Goal: Use online tool/utility: Utilize a website feature to perform a specific function

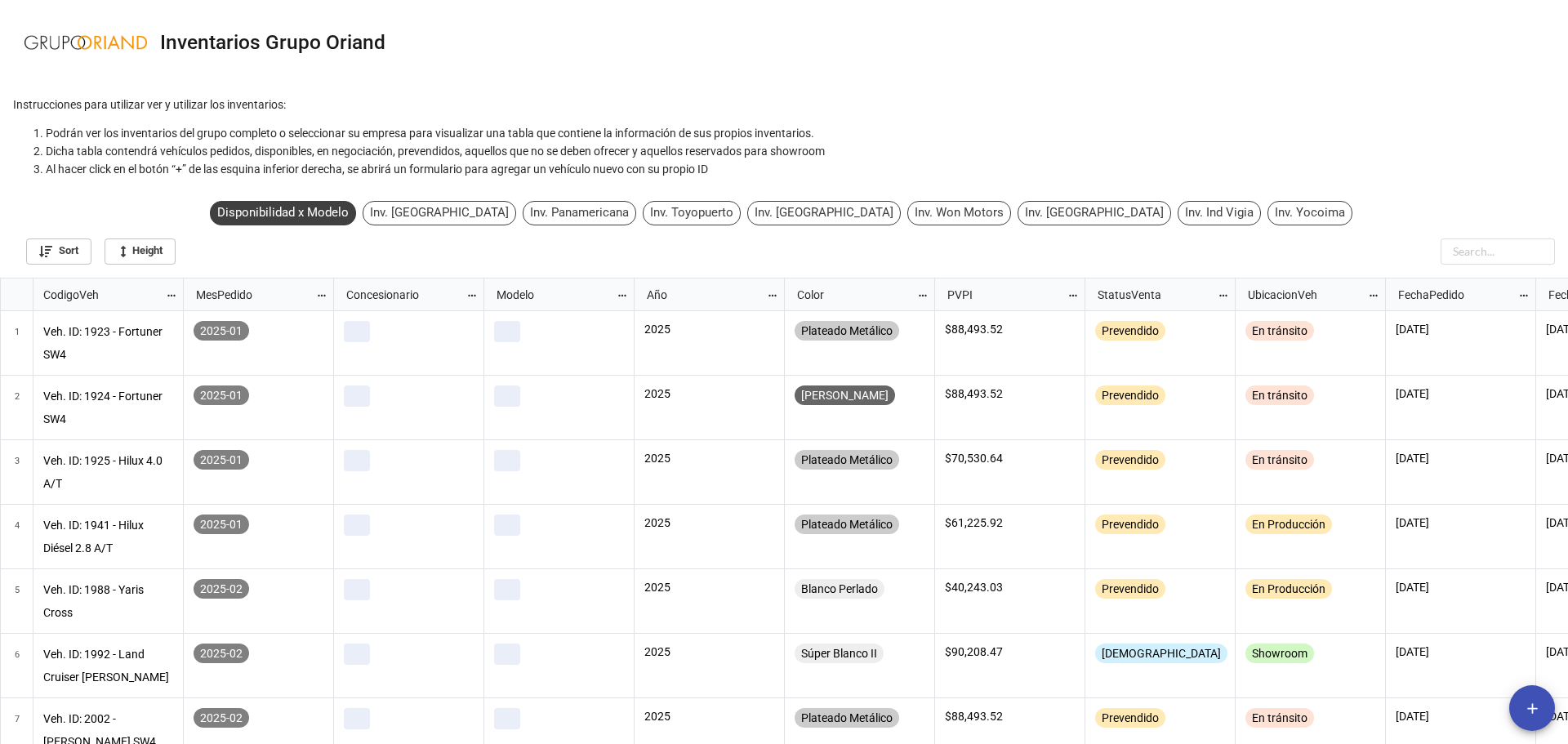
scroll to position [458, 1558]
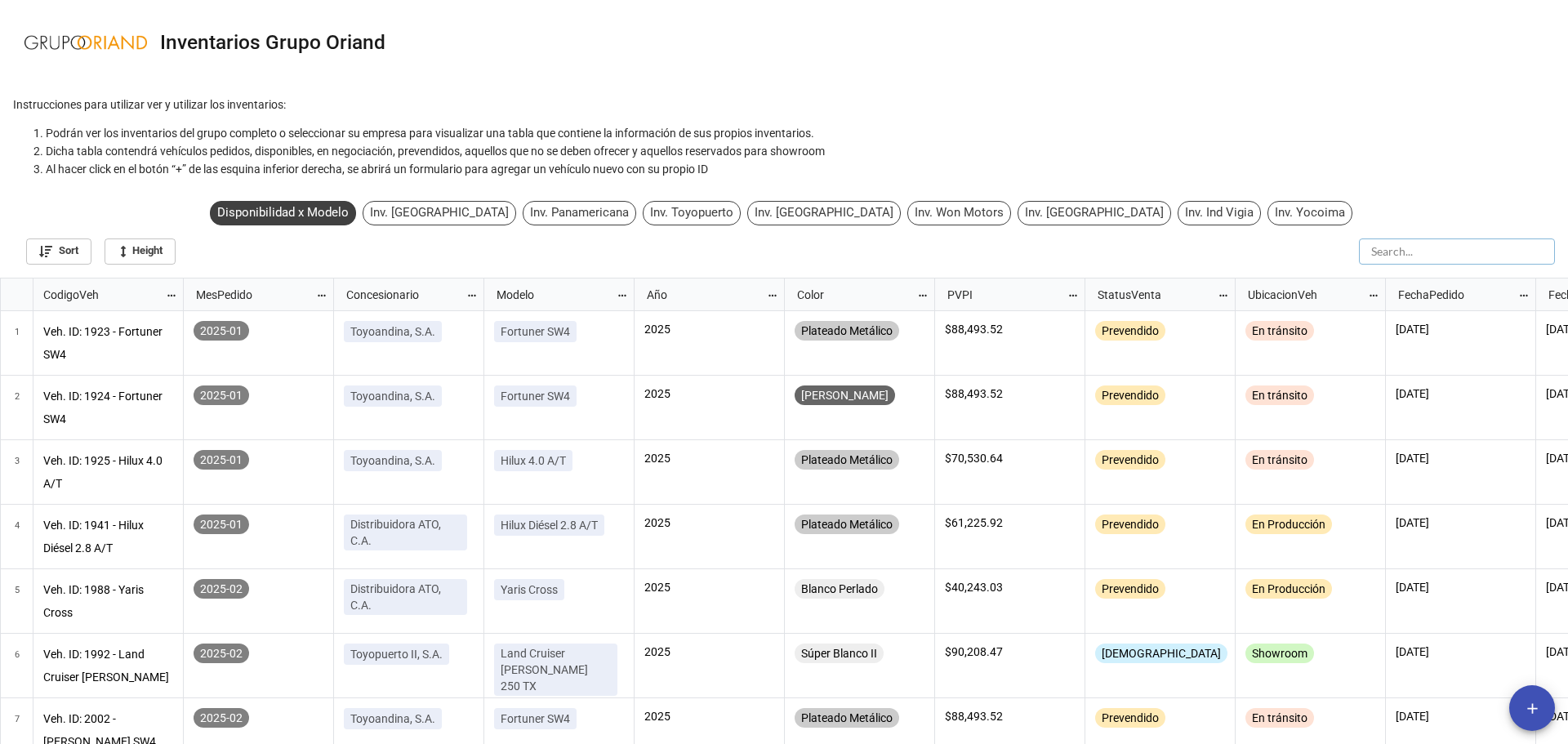
click at [1466, 252] on input "text" at bounding box center [1457, 251] width 196 height 26
type input "300"
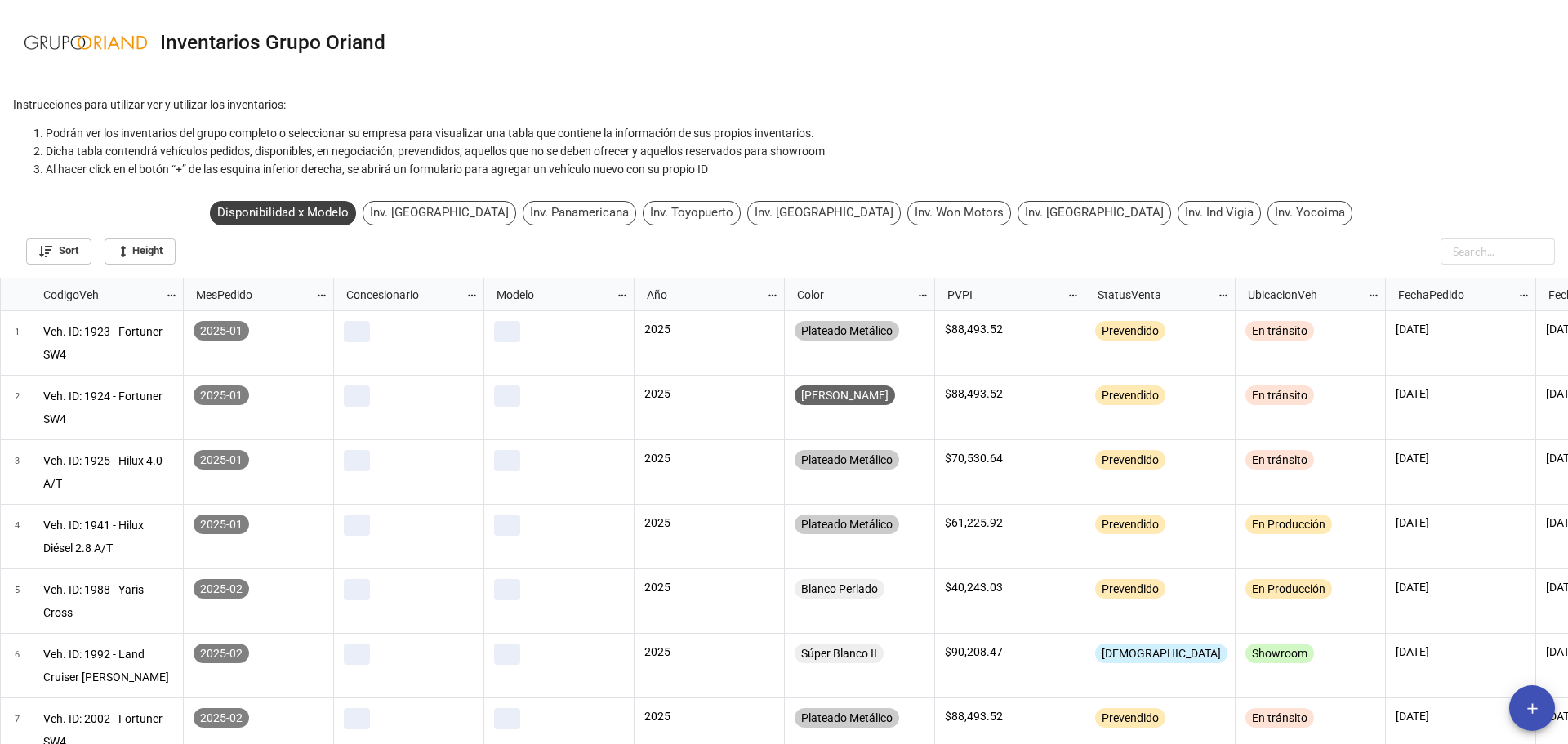
scroll to position [458, 1558]
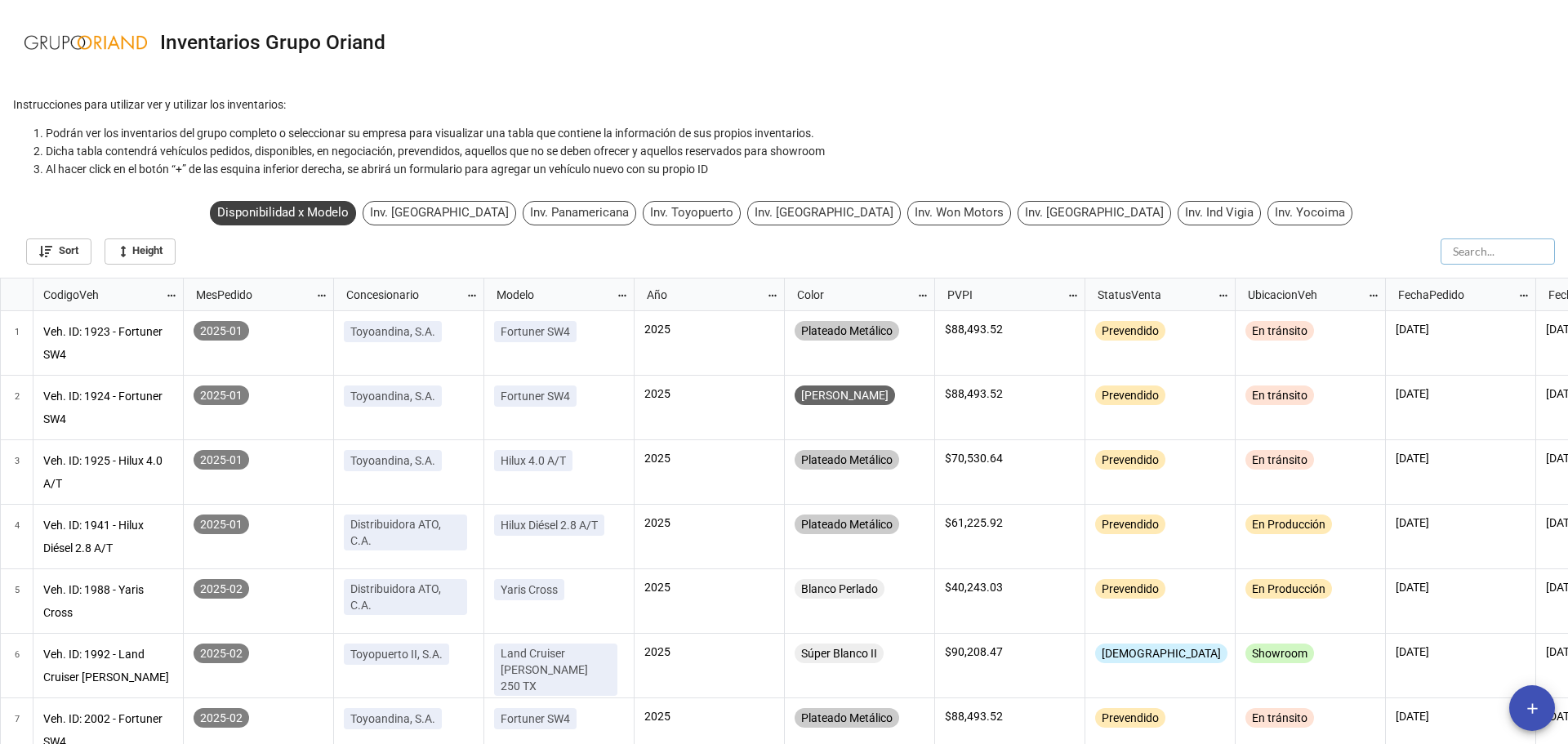
click at [1471, 256] on input "text" at bounding box center [1498, 251] width 114 height 26
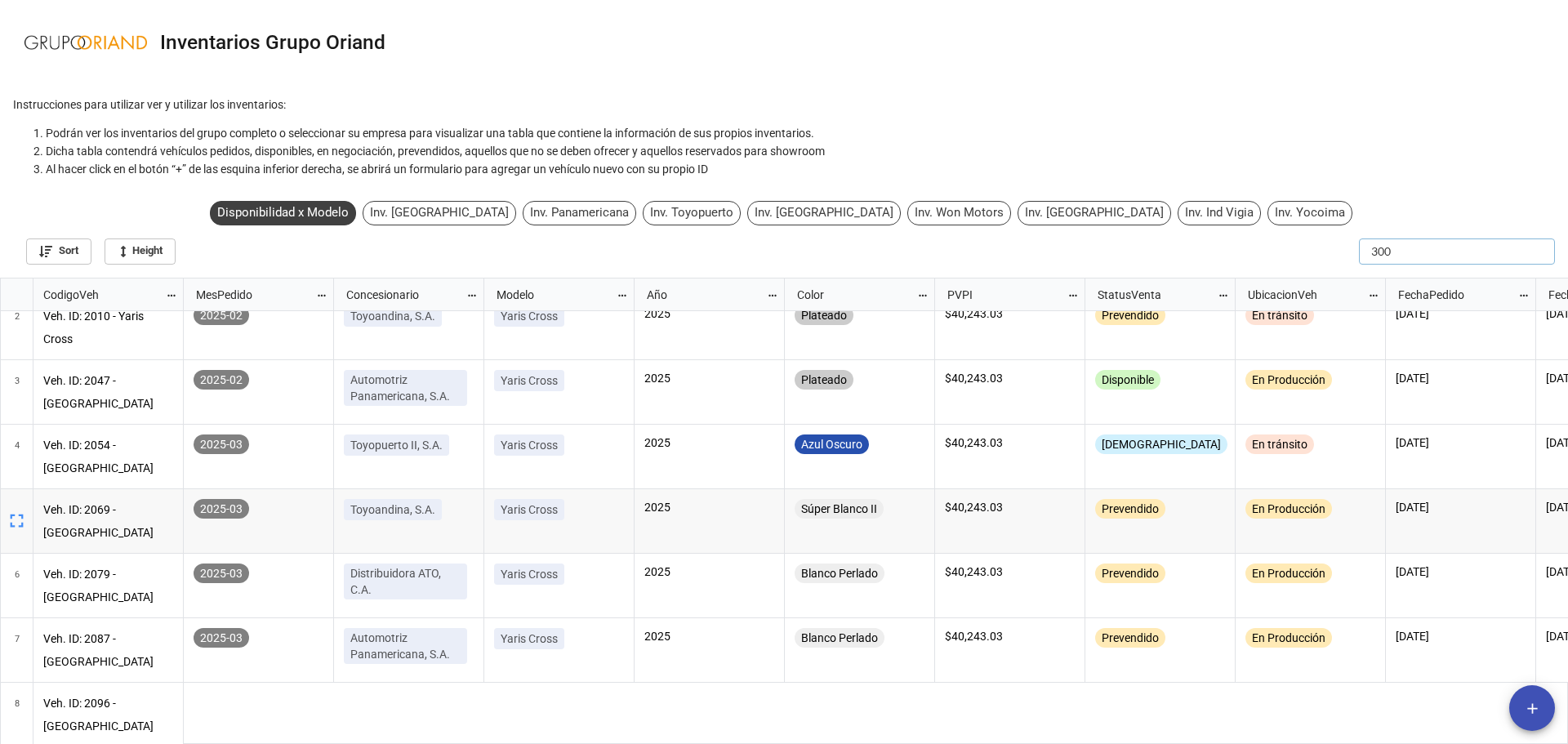
scroll to position [3, 0]
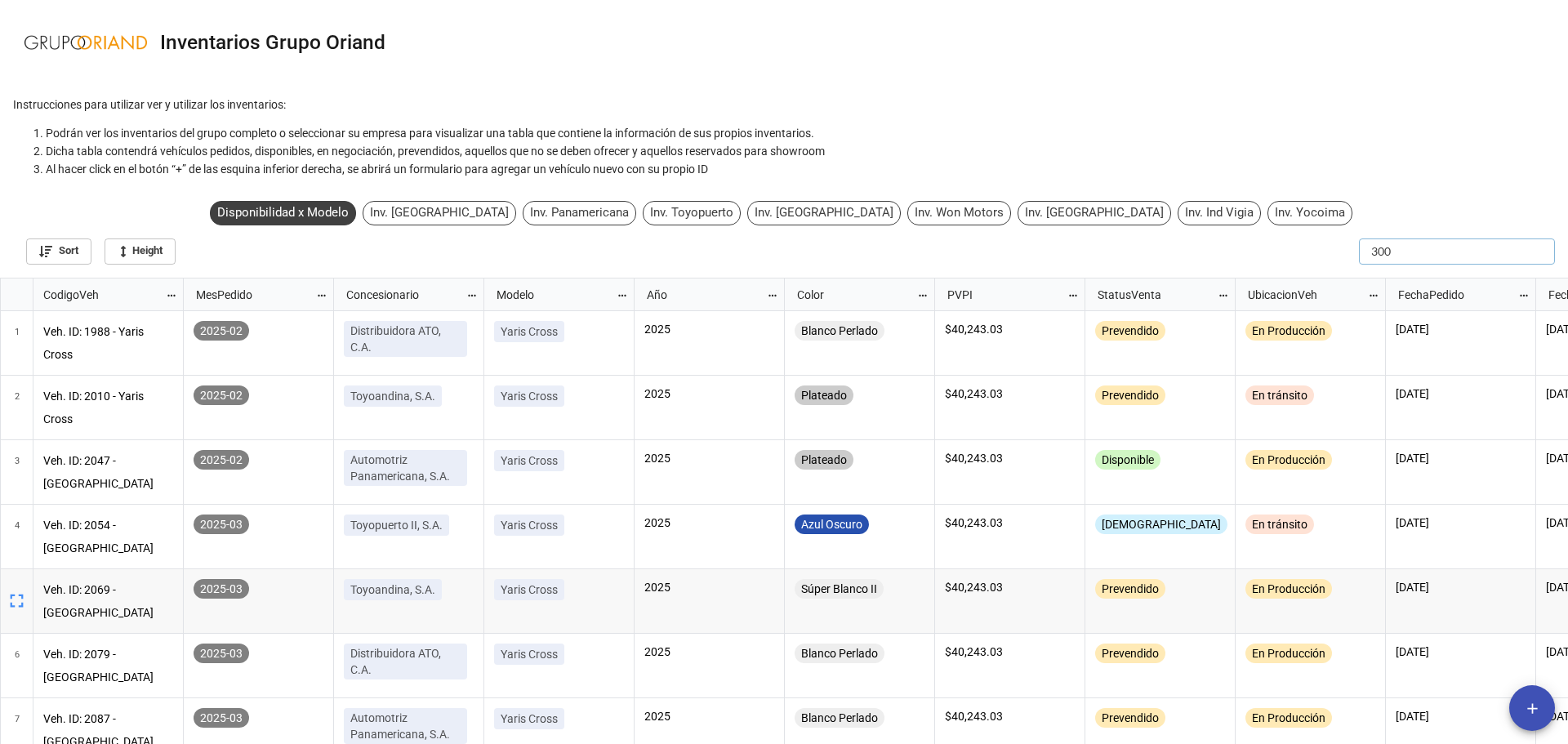
click at [1412, 255] on input "300" at bounding box center [1457, 251] width 196 height 26
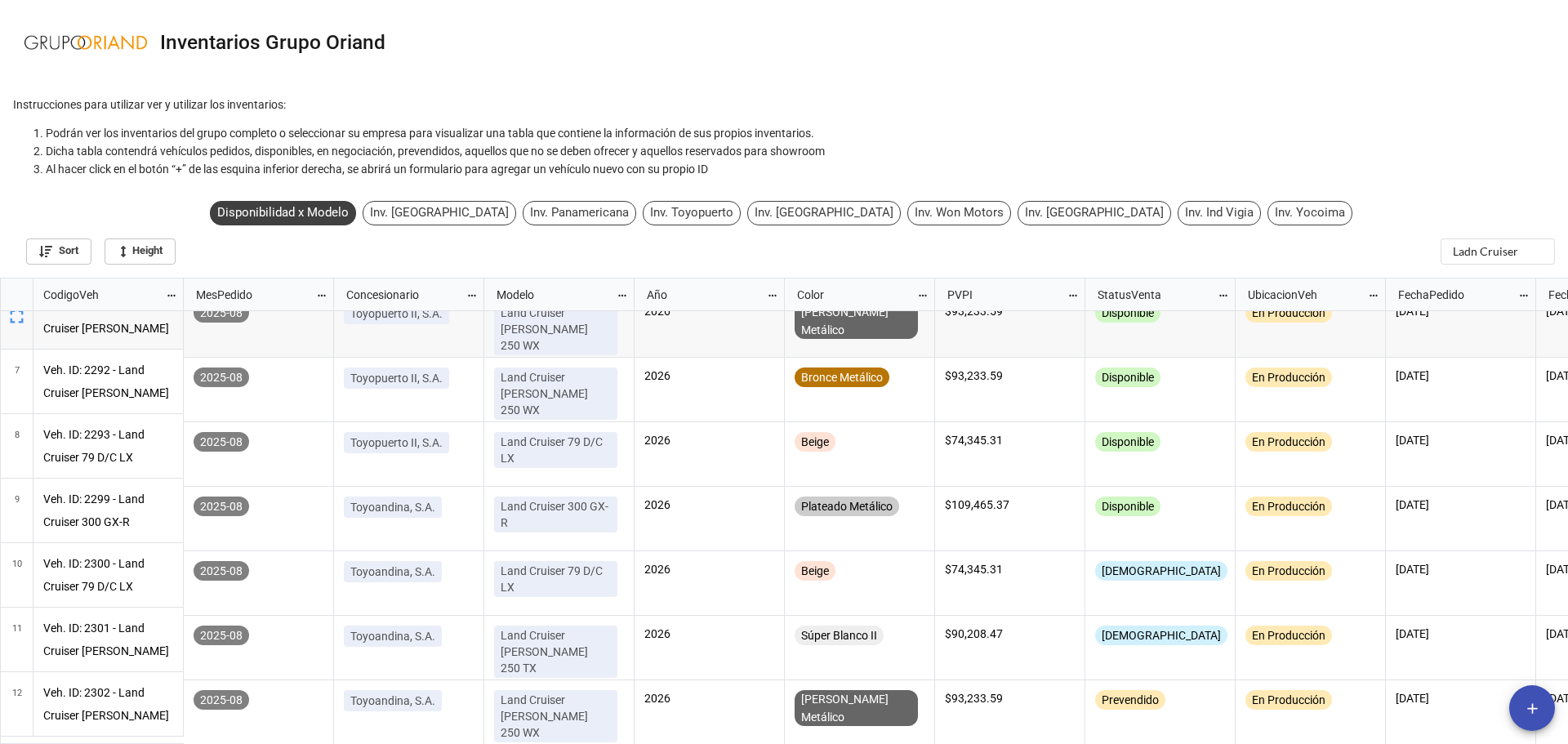
click at [1495, 236] on div "Sort Height Ladn Cruiser" at bounding box center [784, 248] width 1541 height 33
click at [1495, 239] on input "Ladn Cruiser" at bounding box center [1498, 251] width 114 height 26
click at [1495, 239] on input "Ladn Cruiser" at bounding box center [1457, 251] width 196 height 26
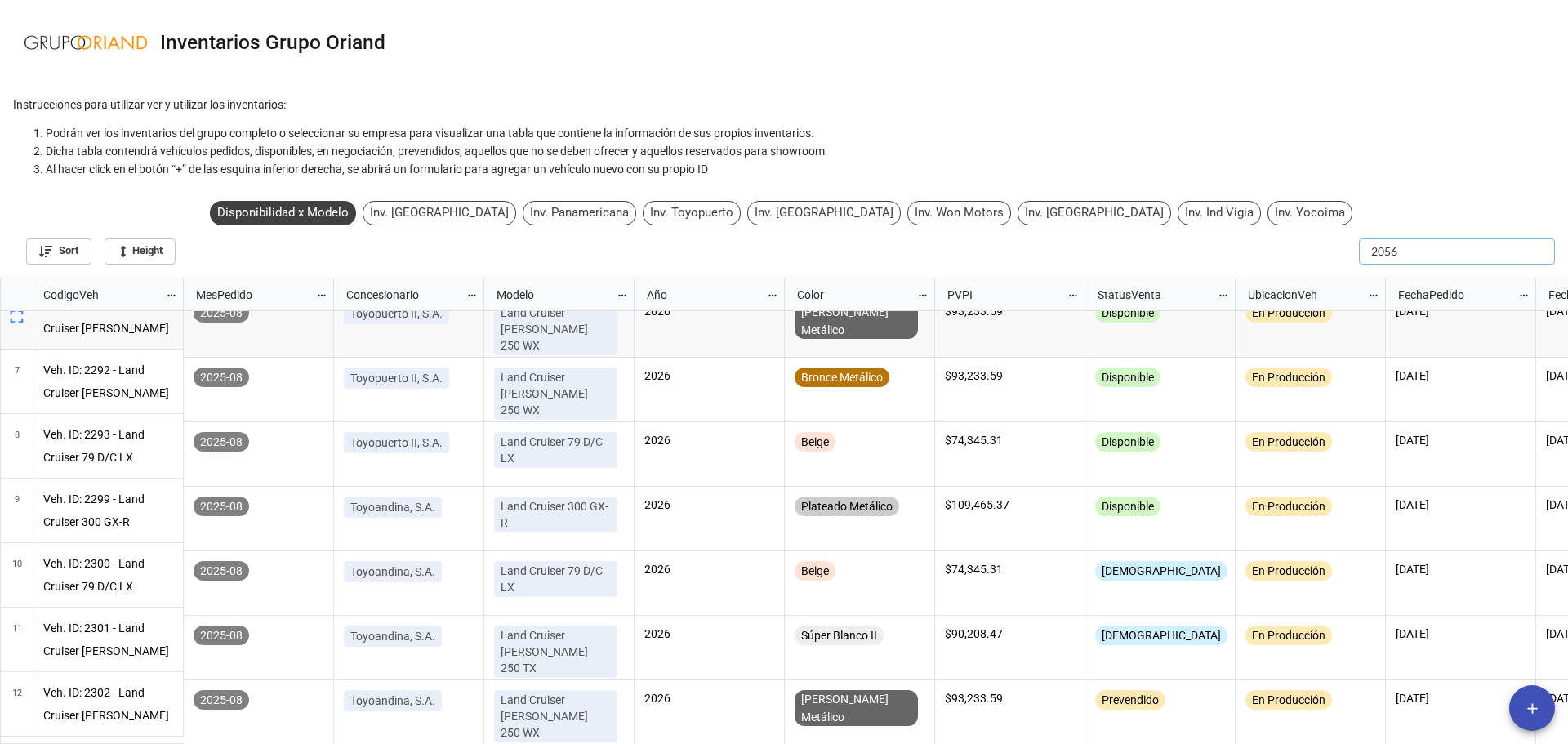
type input "2056"
